Goal: Contribute content: Contribute content

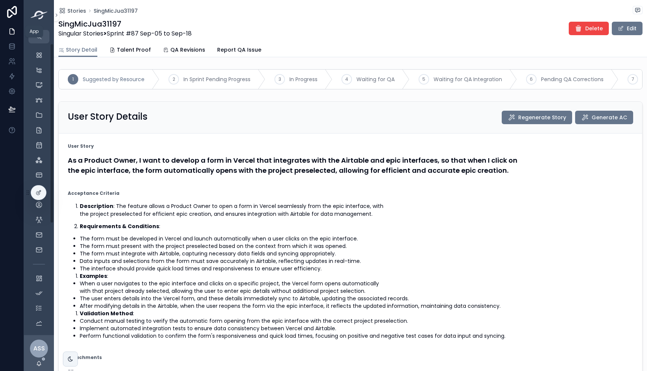
click at [17, 35] on link at bounding box center [12, 31] width 24 height 15
click at [40, 74] on div "My workflow" at bounding box center [39, 70] width 12 height 12
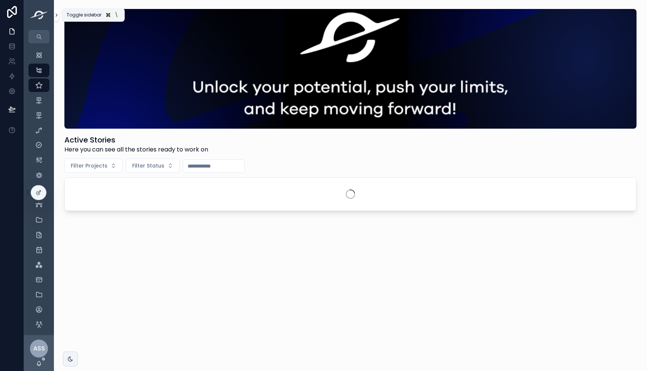
click at [55, 16] on icon "scrollable content" at bounding box center [56, 15] width 5 height 6
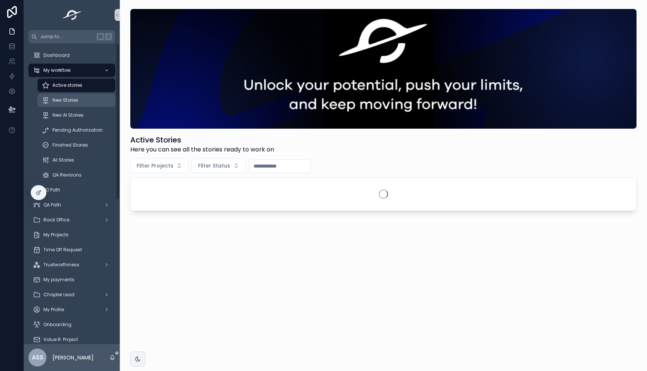
click at [71, 98] on span "New Stories" at bounding box center [65, 100] width 26 height 6
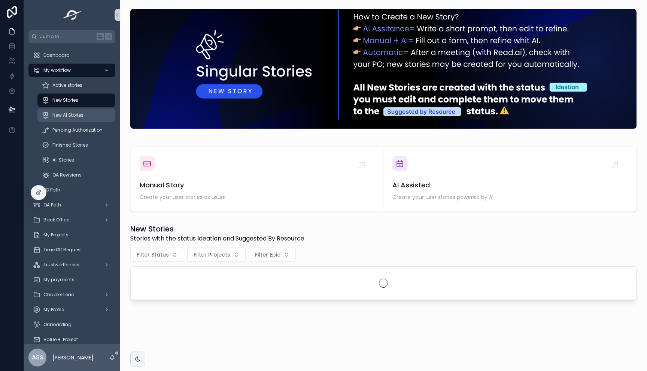
click at [70, 117] on span "New AI Stories" at bounding box center [67, 115] width 31 height 6
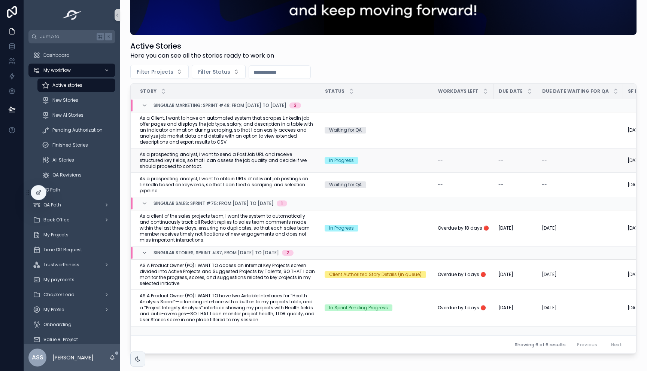
scroll to position [140, 0]
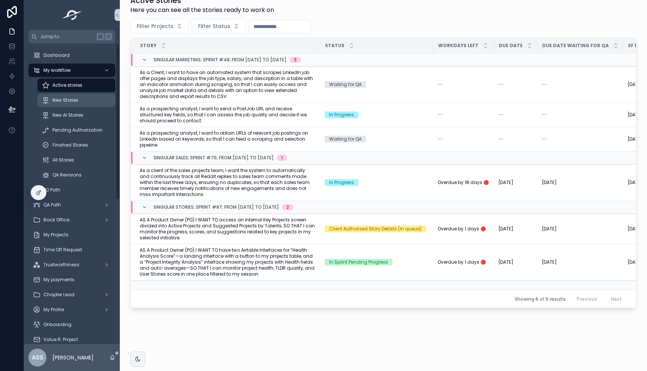
click at [79, 103] on div "New Stories" at bounding box center [76, 100] width 69 height 12
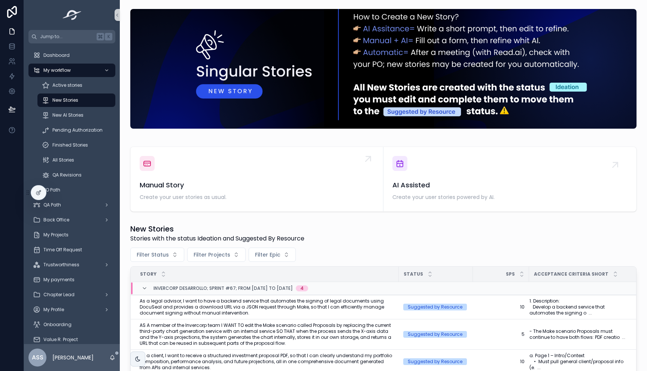
click at [245, 172] on div "Manual Story Create your user stories as usual." at bounding box center [257, 179] width 234 height 46
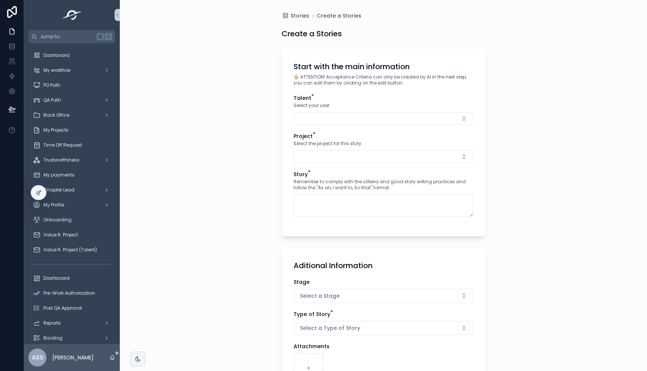
click at [336, 116] on button "Select Button" at bounding box center [384, 118] width 180 height 13
click at [319, 146] on span "[PERSON_NAME] [PERSON_NAME] Romaña" at bounding box center [349, 148] width 107 height 7
click at [308, 151] on div "Project * Select the project for this story" at bounding box center [384, 149] width 180 height 31
click at [306, 160] on button "Select Button" at bounding box center [384, 158] width 180 height 13
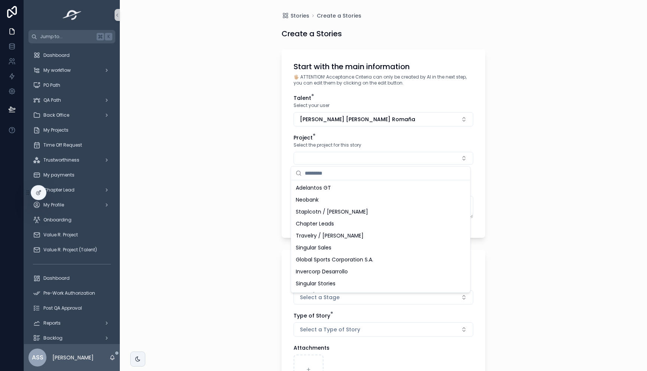
scroll to position [94, 0]
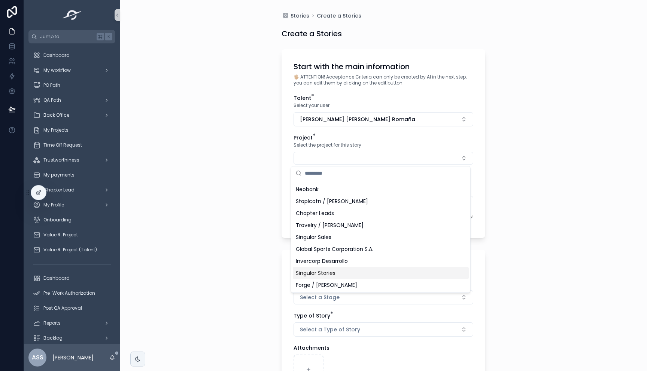
click at [322, 270] on span "Singular Stories" at bounding box center [316, 273] width 40 height 7
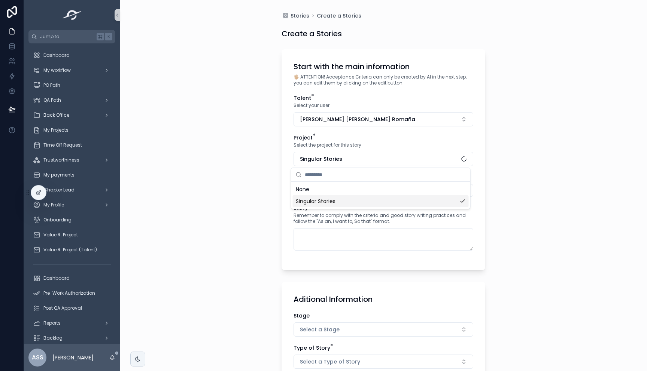
scroll to position [0, 0]
click at [307, 188] on button "Select Button" at bounding box center [384, 190] width 180 height 13
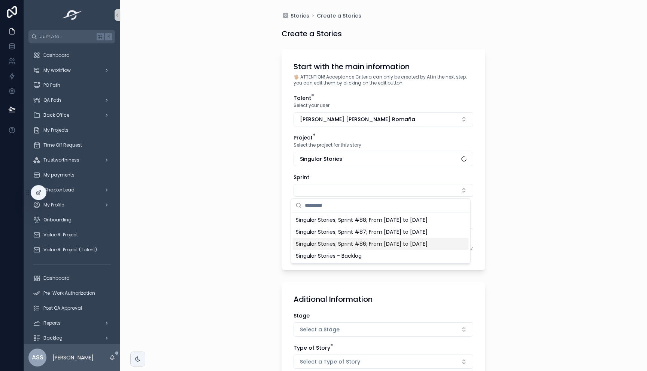
click at [355, 246] on span "Singular Stories; Sprint #86; From Aug-22-25 to Sep-04-25" at bounding box center [362, 243] width 132 height 7
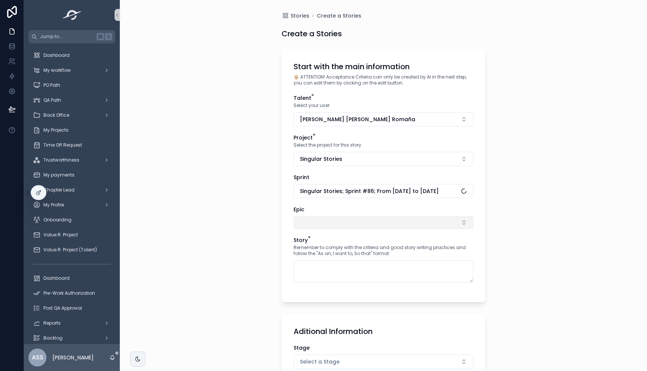
click at [300, 221] on button "Select Button" at bounding box center [384, 222] width 180 height 13
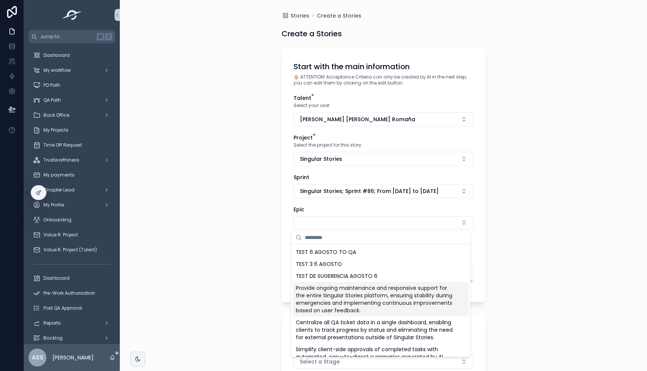
scroll to position [6, 0]
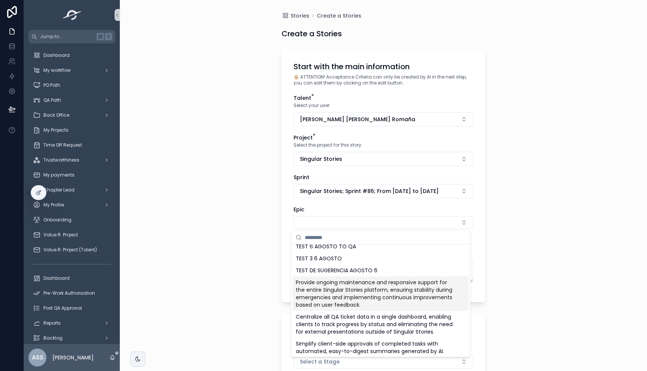
click at [344, 299] on span "Provide ongoing maintenance and responsive support for the entire Singular Stor…" at bounding box center [376, 294] width 161 height 30
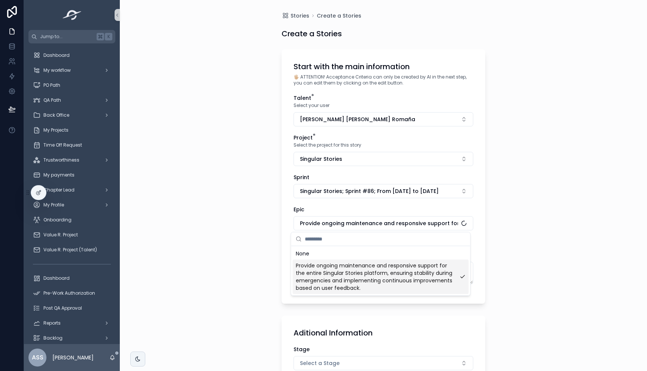
scroll to position [0, 0]
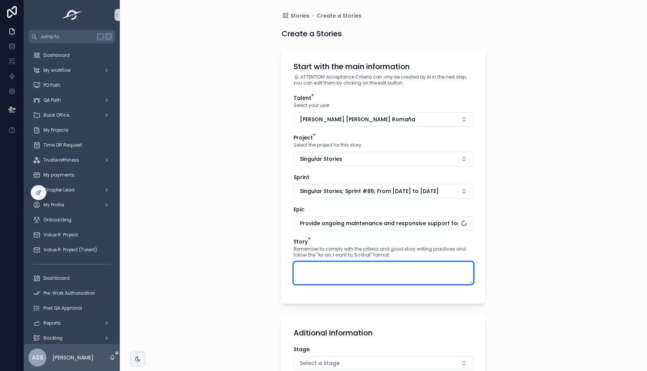
click at [332, 281] on textarea "scrollable content" at bounding box center [384, 273] width 180 height 22
paste textarea "**********"
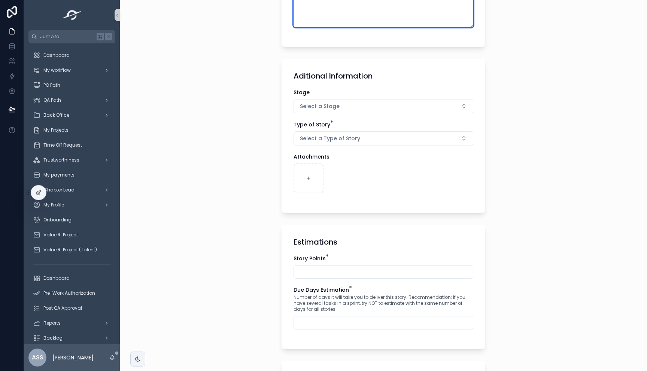
scroll to position [281, 0]
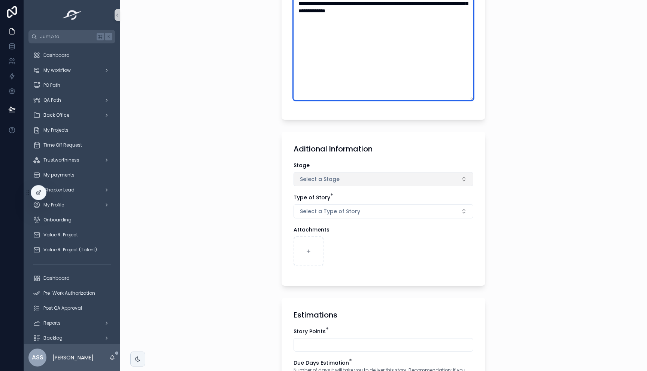
type textarea "**********"
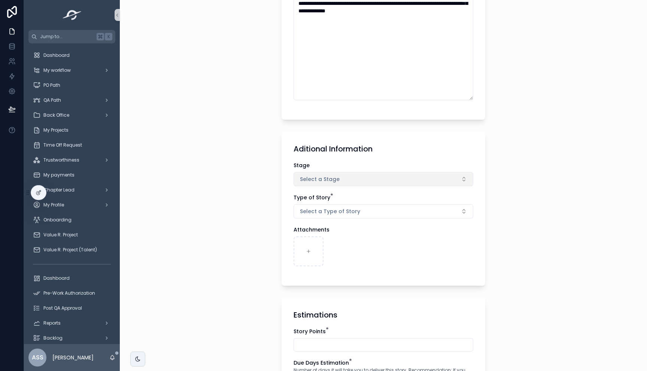
click at [319, 184] on button "Select a Stage" at bounding box center [384, 179] width 180 height 14
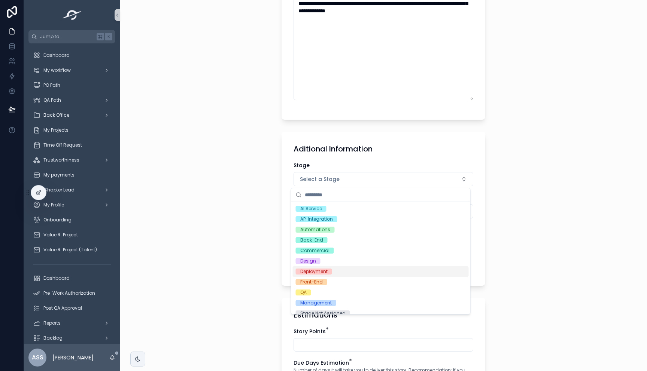
click at [318, 269] on div "Deployment" at bounding box center [313, 272] width 27 height 6
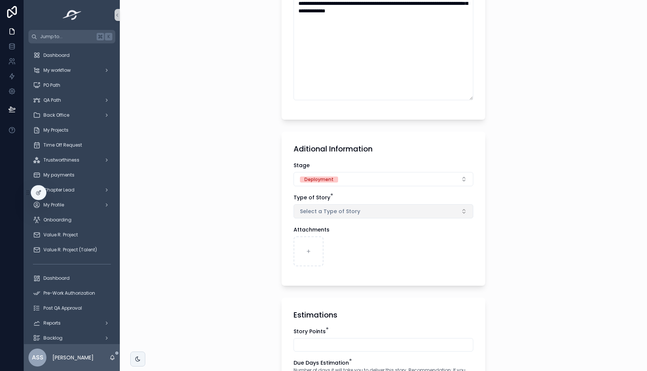
click at [316, 211] on span "Select a Type of Story" at bounding box center [330, 211] width 60 height 7
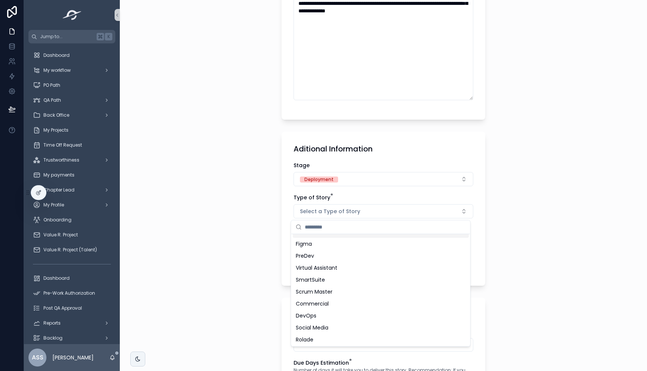
scroll to position [0, 0]
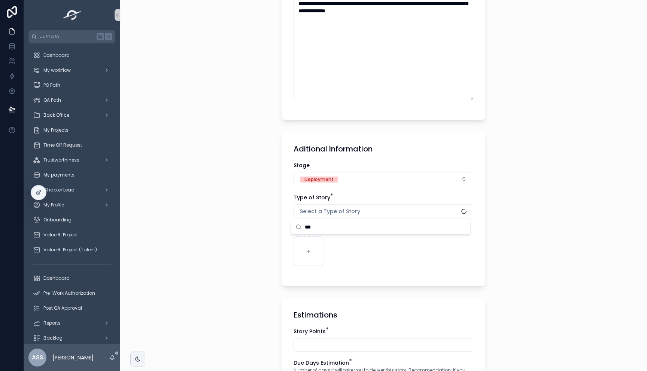
click at [324, 230] on input "***" at bounding box center [385, 227] width 161 height 13
click at [319, 241] on div "N8N" at bounding box center [381, 242] width 176 height 12
click at [328, 228] on input "***" at bounding box center [385, 227] width 161 height 13
type input "*"
type input "*****"
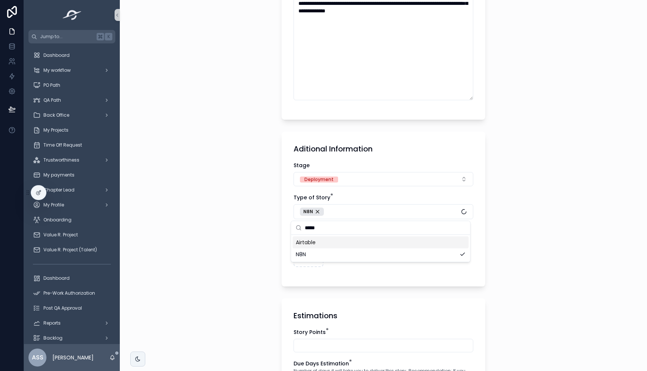
click at [316, 240] on div "Airtable" at bounding box center [381, 243] width 176 height 12
click at [276, 241] on div "**********" at bounding box center [384, 259] width 216 height 1081
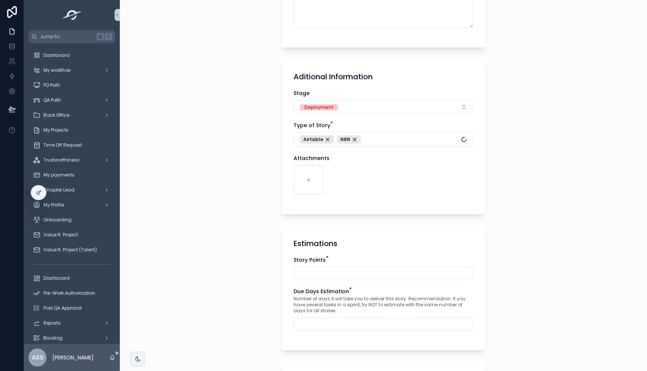
scroll to position [434, 0]
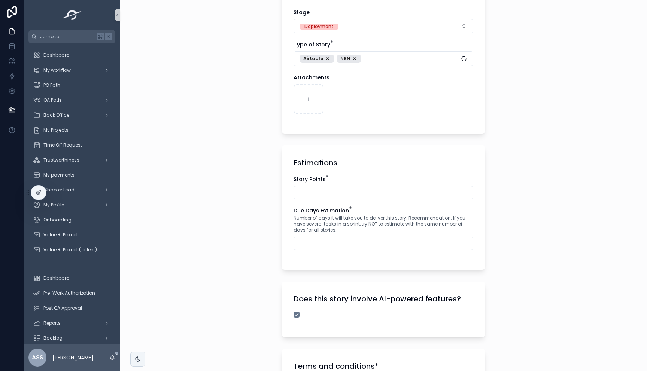
click at [324, 192] on input "scrollable content" at bounding box center [383, 193] width 179 height 10
type input "**"
click at [379, 55] on button "Airtable N8N" at bounding box center [384, 58] width 180 height 15
type input "*****"
click at [331, 90] on div "Flutter Flow" at bounding box center [381, 90] width 176 height 12
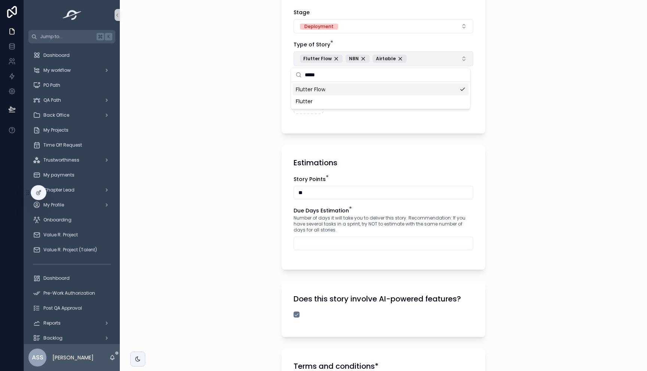
click at [422, 59] on button "Flutter Flow N8N Airtable" at bounding box center [384, 58] width 180 height 15
type input "****"
click at [323, 89] on div "Slack" at bounding box center [381, 90] width 176 height 12
click at [259, 215] on div "**********" at bounding box center [383, 185] width 527 height 371
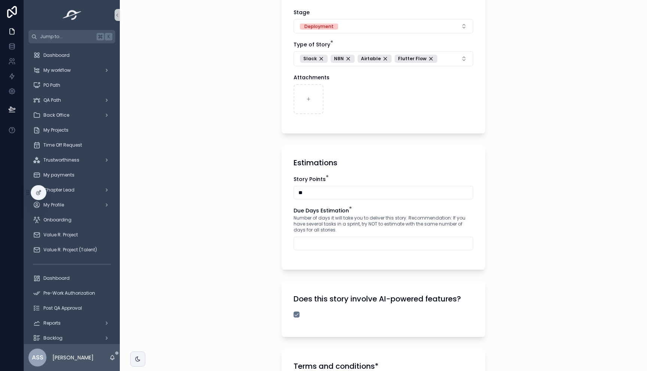
click at [315, 240] on input "scrollable content" at bounding box center [383, 244] width 179 height 10
type input "*"
click at [259, 260] on div "**********" at bounding box center [383, 185] width 527 height 371
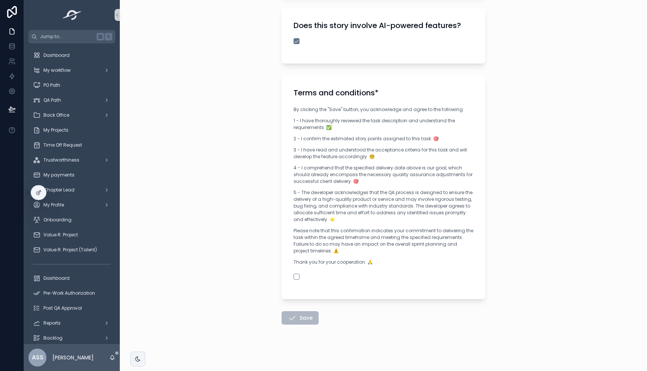
scroll to position [709, 0]
click at [294, 275] on button "scrollable content" at bounding box center [297, 276] width 6 height 6
click at [298, 320] on button "Save" at bounding box center [300, 316] width 37 height 13
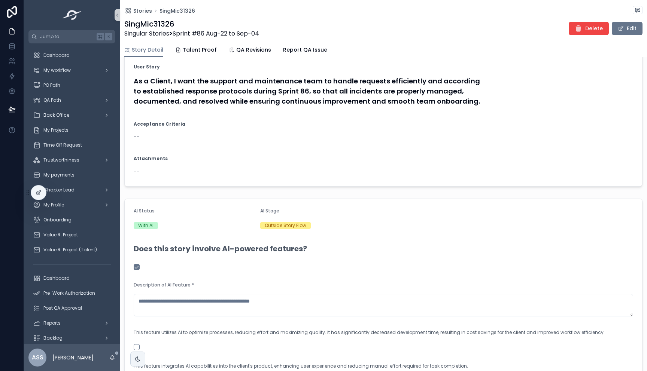
scroll to position [12, 0]
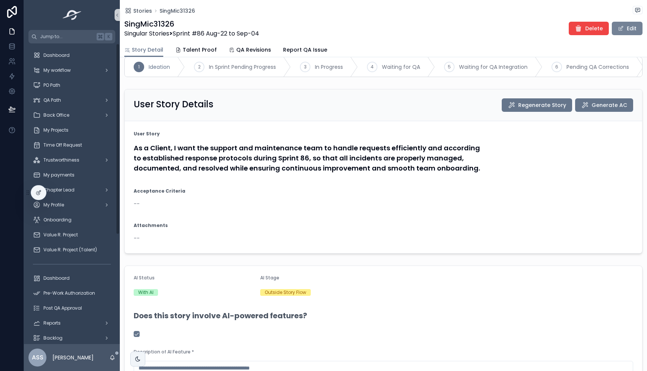
click at [623, 29] on button "Edit" at bounding box center [627, 28] width 31 height 13
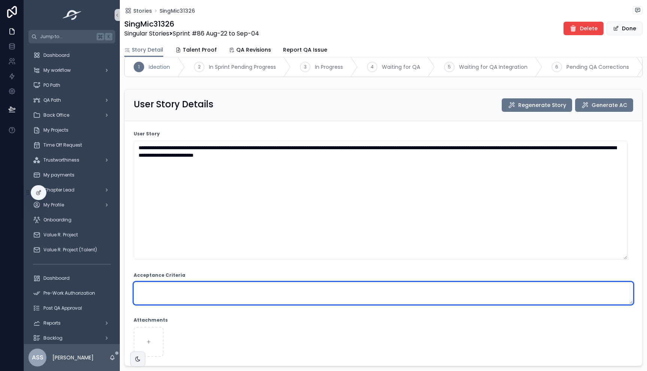
click at [162, 295] on textarea "scrollable content" at bounding box center [384, 293] width 500 height 22
paste textarea "**********"
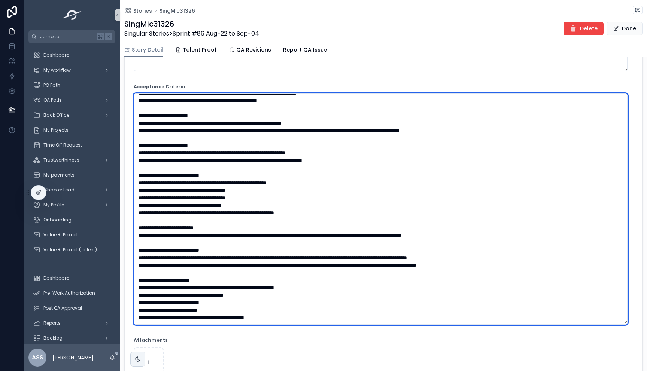
scroll to position [162, 0]
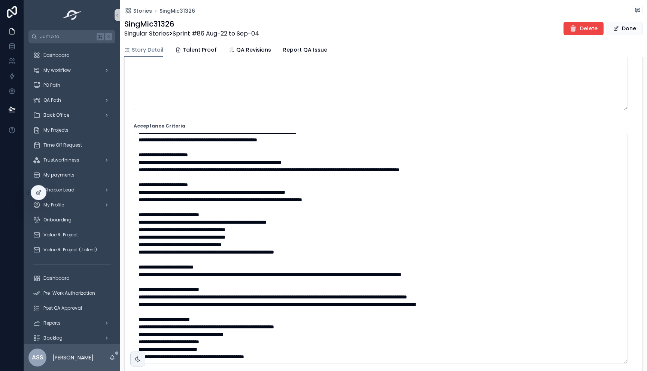
type textarea "**********"
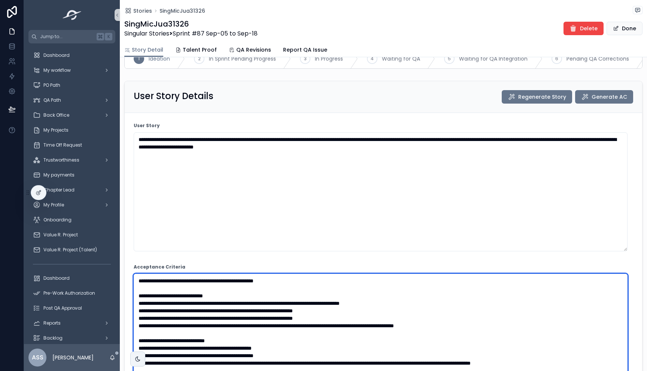
scroll to position [0, 0]
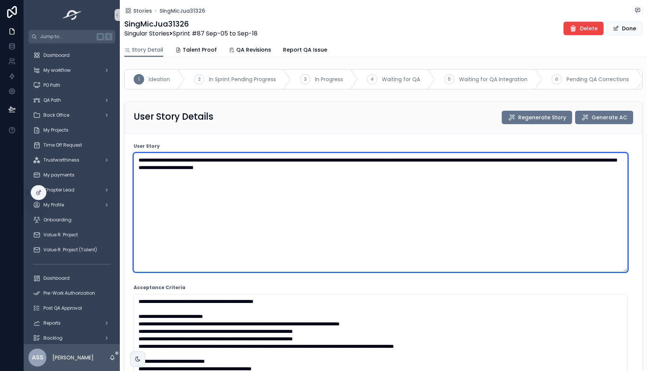
click at [248, 180] on textarea "**********" at bounding box center [381, 212] width 494 height 119
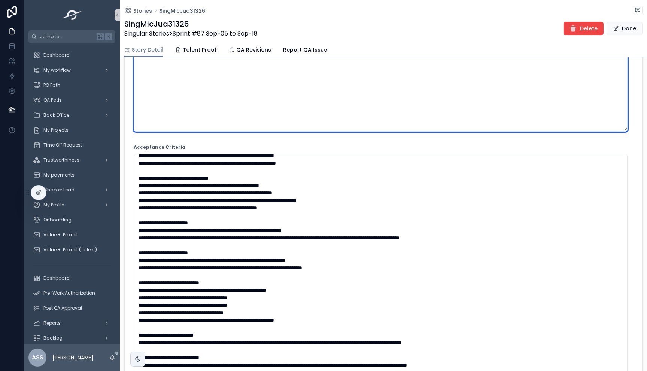
scroll to position [409, 0]
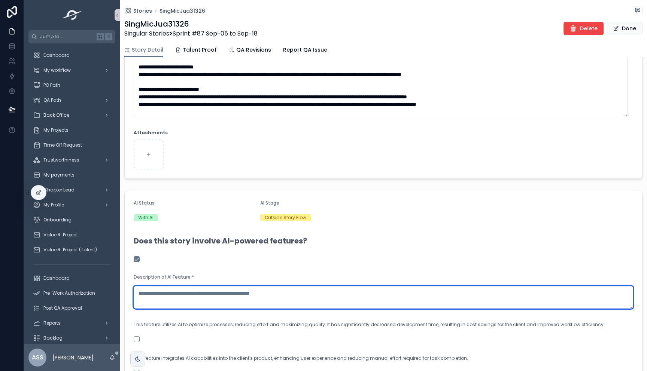
click at [167, 302] on textarea "scrollable content" at bounding box center [384, 297] width 500 height 22
paste textarea "**********"
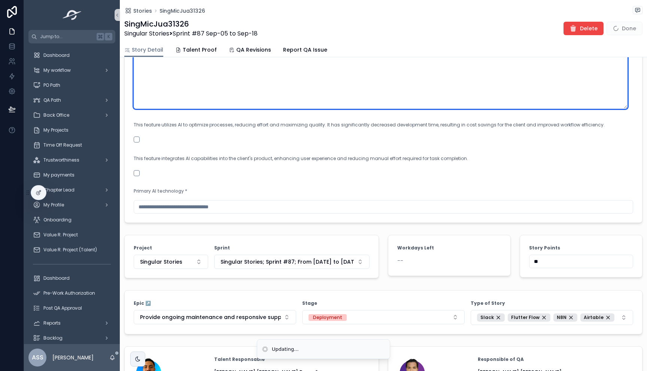
scroll to position [736, 0]
type textarea "**********"
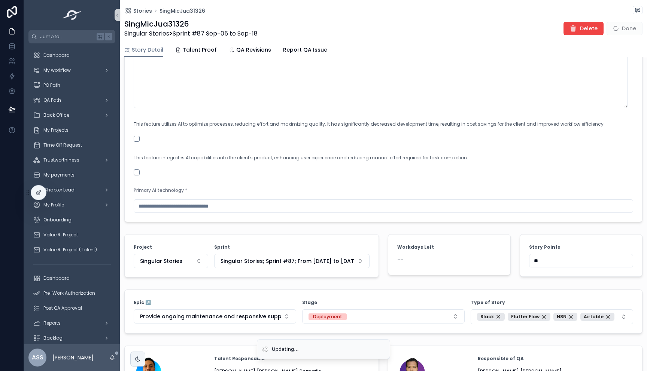
click at [214, 212] on input "scrollable content" at bounding box center [383, 206] width 499 height 10
type input "**********"
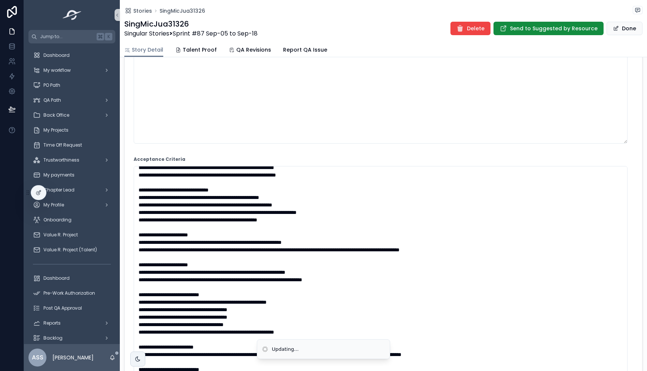
scroll to position [0, 0]
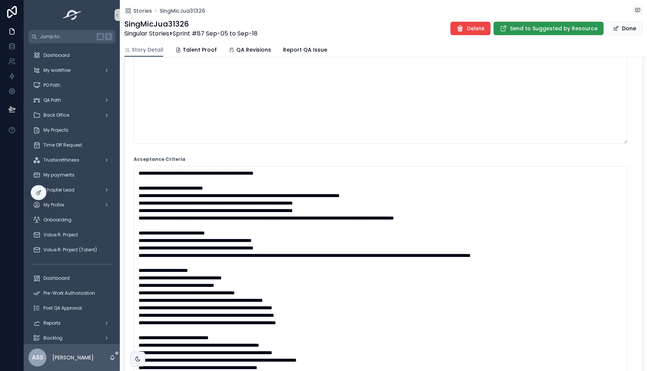
click at [563, 33] on button "Send to Suggested by Resource" at bounding box center [549, 28] width 110 height 13
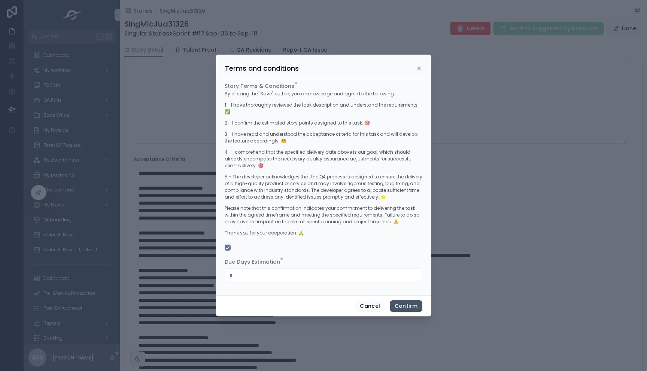
click at [410, 304] on button "Confirm" at bounding box center [406, 307] width 33 height 12
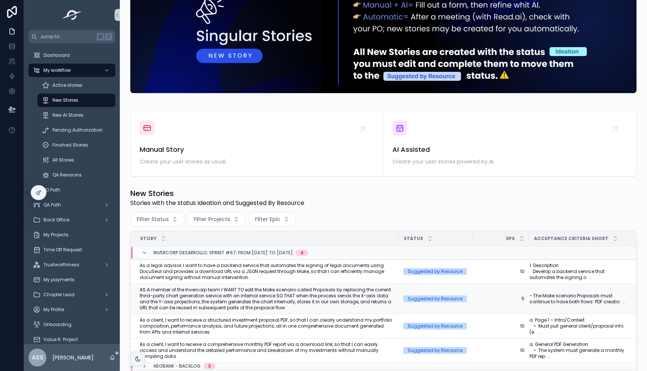
scroll to position [8, 0]
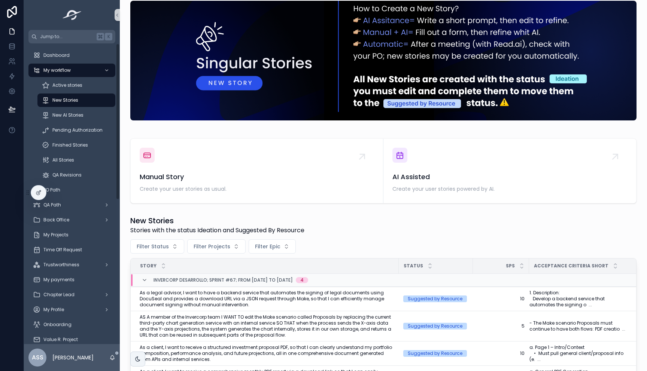
click at [71, 100] on span "New Stories" at bounding box center [65, 100] width 26 height 6
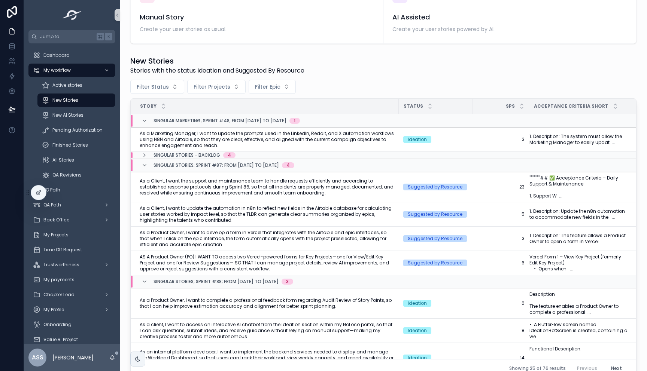
scroll to position [158, 0]
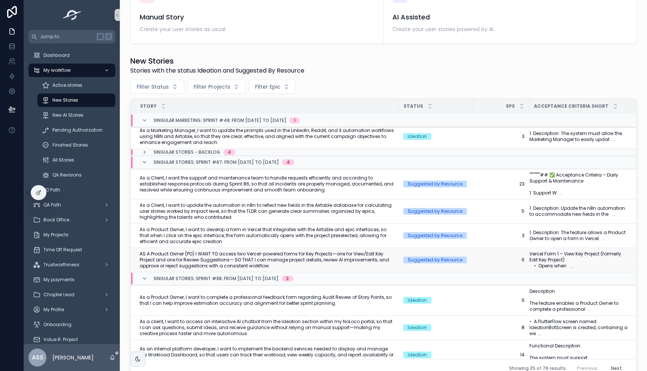
click at [343, 256] on span "AS A Product Owner (PO) I WANT TO access two Vercel-powered forms for Key Proje…" at bounding box center [267, 260] width 255 height 18
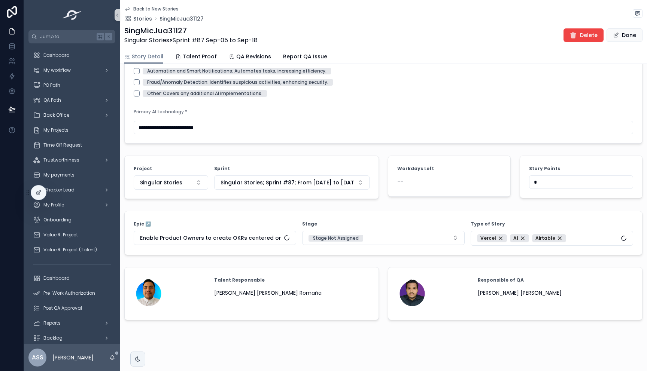
scroll to position [1002, 0]
drag, startPoint x: 547, startPoint y: 182, endPoint x: 484, endPoint y: 182, distance: 62.9
drag, startPoint x: 540, startPoint y: 180, endPoint x: 516, endPoint y: 179, distance: 24.4
click at [520, 180] on form "Story Points *" at bounding box center [581, 177] width 122 height 42
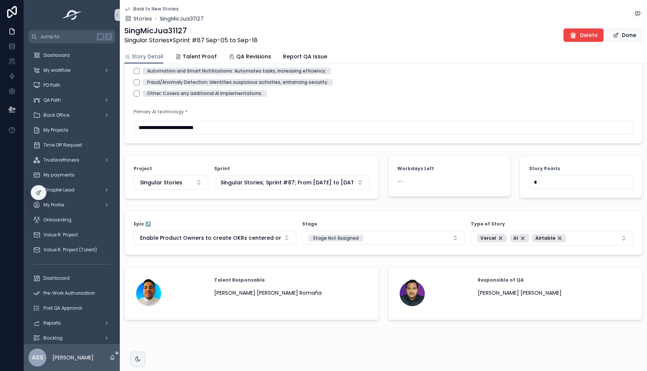
type input "*"
click at [507, 153] on div "Workdays Left --" at bounding box center [449, 177] width 132 height 49
click at [127, 9] on icon "scrollable content" at bounding box center [127, 9] width 6 height 6
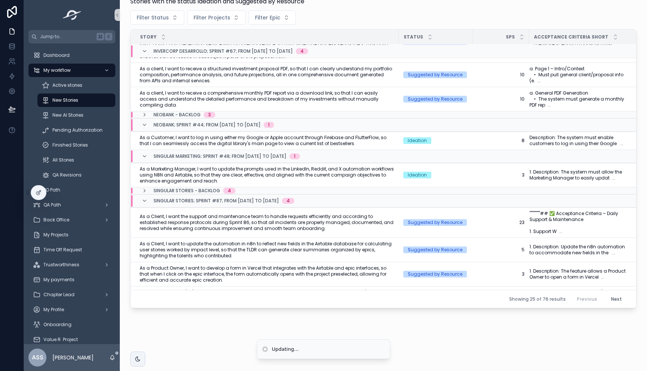
scroll to position [54, 0]
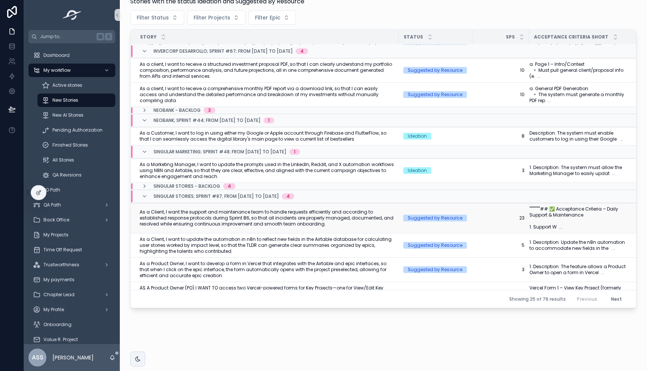
click at [337, 219] on span "As a Client, I want the support and maintenance team to handle requests efficie…" at bounding box center [267, 218] width 255 height 18
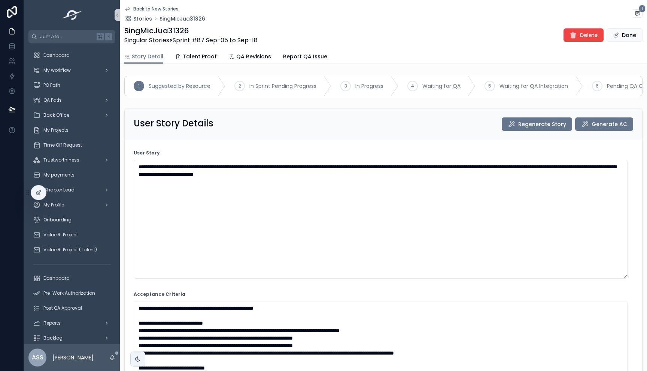
click at [128, 9] on icon "scrollable content" at bounding box center [127, 9] width 6 height 6
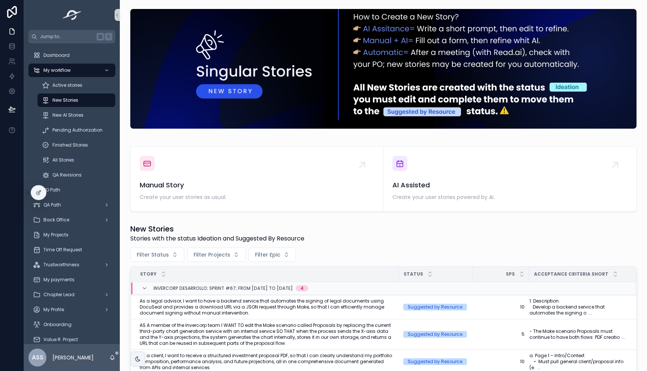
scroll to position [3, 0]
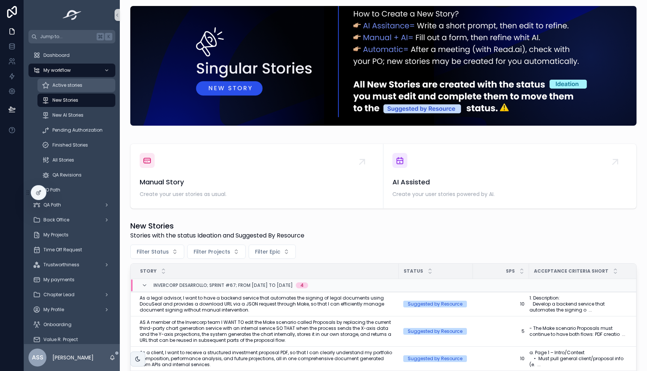
click at [75, 88] on span "Active stories" at bounding box center [67, 85] width 30 height 6
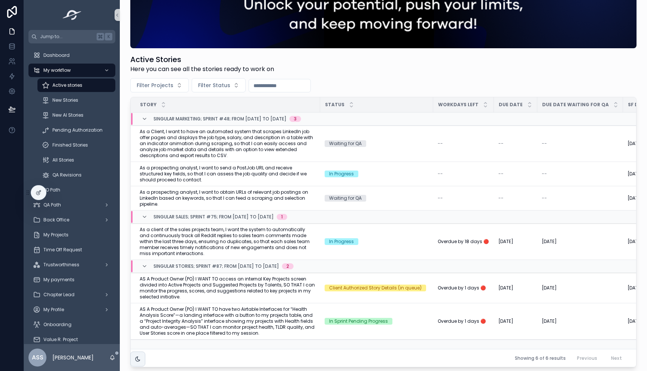
scroll to position [145, 0]
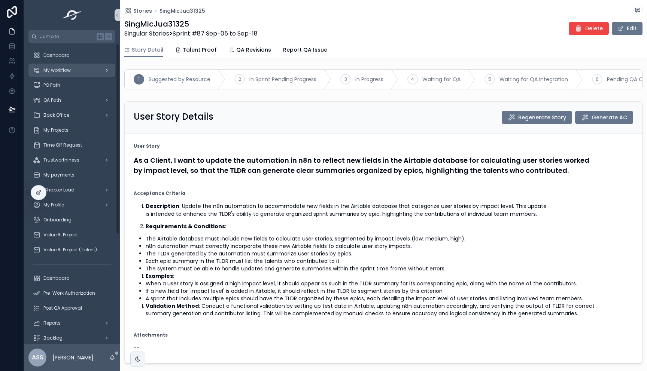
click at [78, 72] on div "My workflow" at bounding box center [72, 70] width 78 height 12
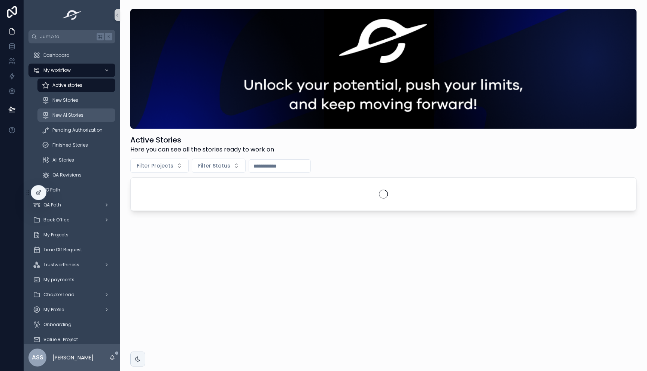
click at [69, 109] on link "New AI Stories" at bounding box center [76, 115] width 78 height 13
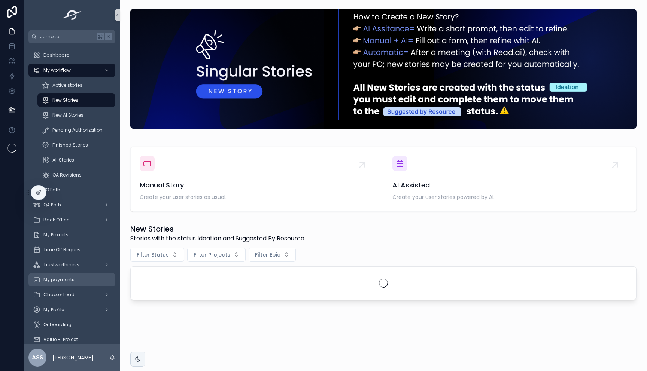
click at [64, 281] on span "My payments" at bounding box center [58, 280] width 31 height 6
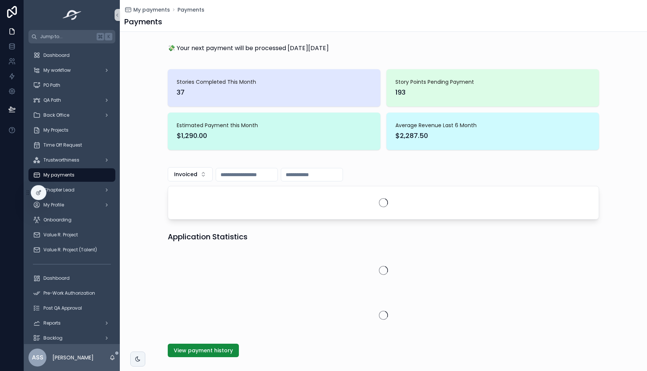
scroll to position [37, 0]
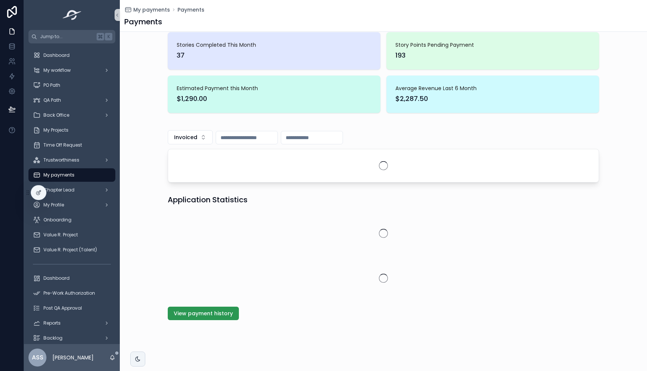
click at [185, 312] on span "View payment history" at bounding box center [203, 313] width 59 height 7
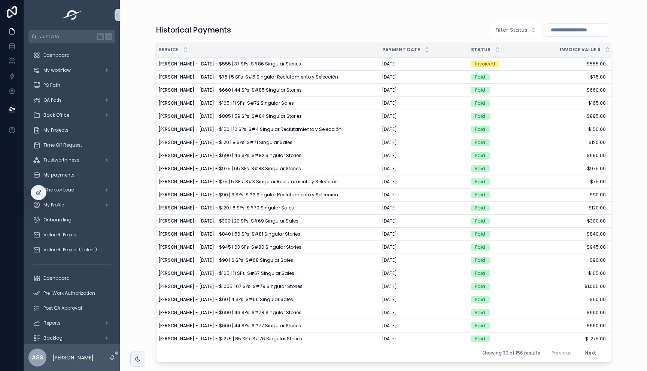
scroll to position [0, 18]
